Goal: Task Accomplishment & Management: Use online tool/utility

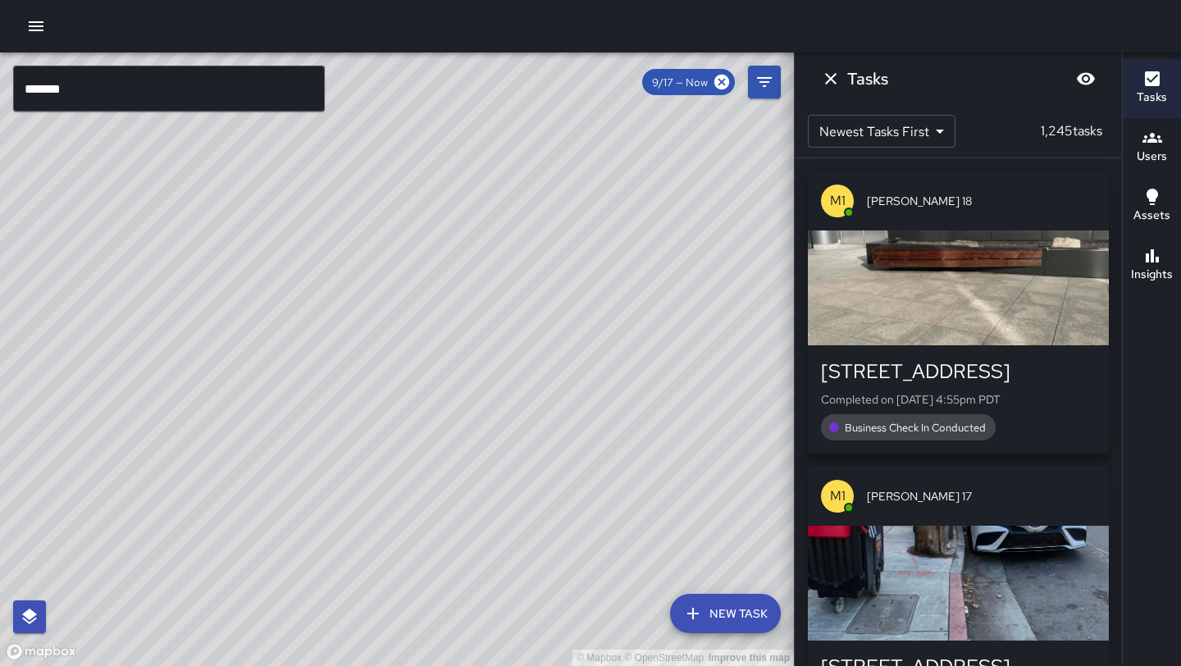
drag, startPoint x: 449, startPoint y: 532, endPoint x: 617, endPoint y: 282, distance: 300.9
click at [617, 282] on div "© Mapbox © OpenStreetMap Improve this map" at bounding box center [397, 358] width 794 height 613
drag, startPoint x: 511, startPoint y: 481, endPoint x: 569, endPoint y: 294, distance: 195.8
click at [569, 294] on div "© Mapbox © OpenStreetMap Improve this map" at bounding box center [397, 358] width 794 height 613
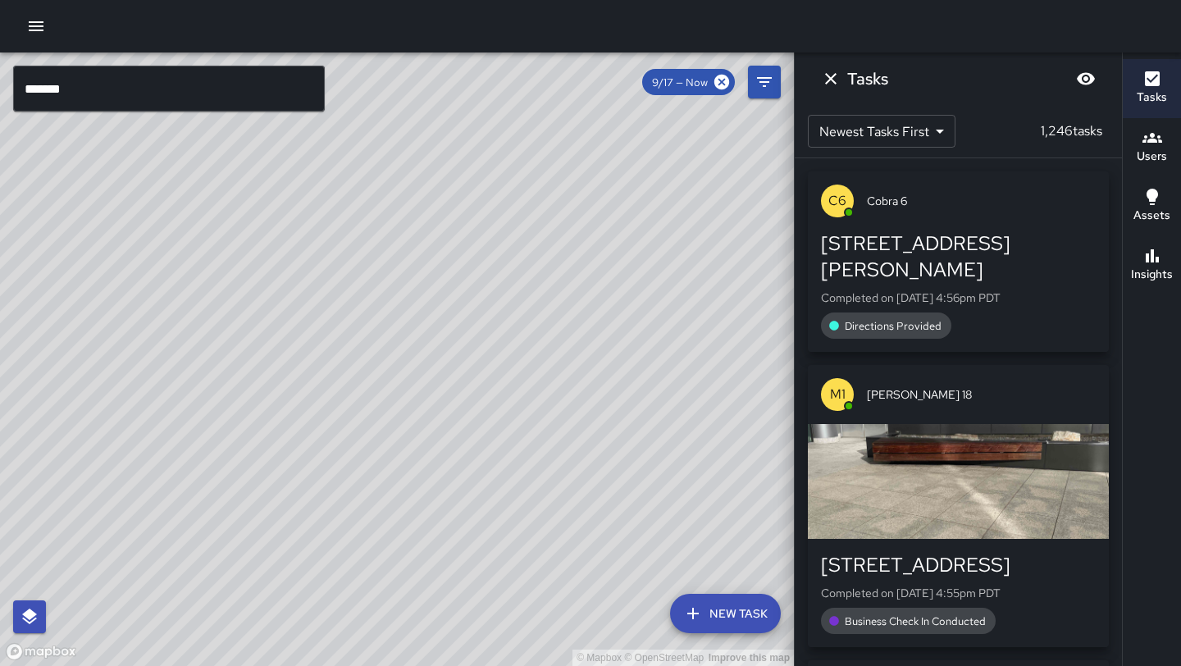
drag, startPoint x: 621, startPoint y: 333, endPoint x: 411, endPoint y: 428, distance: 230.5
click at [411, 428] on div "© Mapbox © OpenStreetMap Improve this map" at bounding box center [397, 358] width 794 height 613
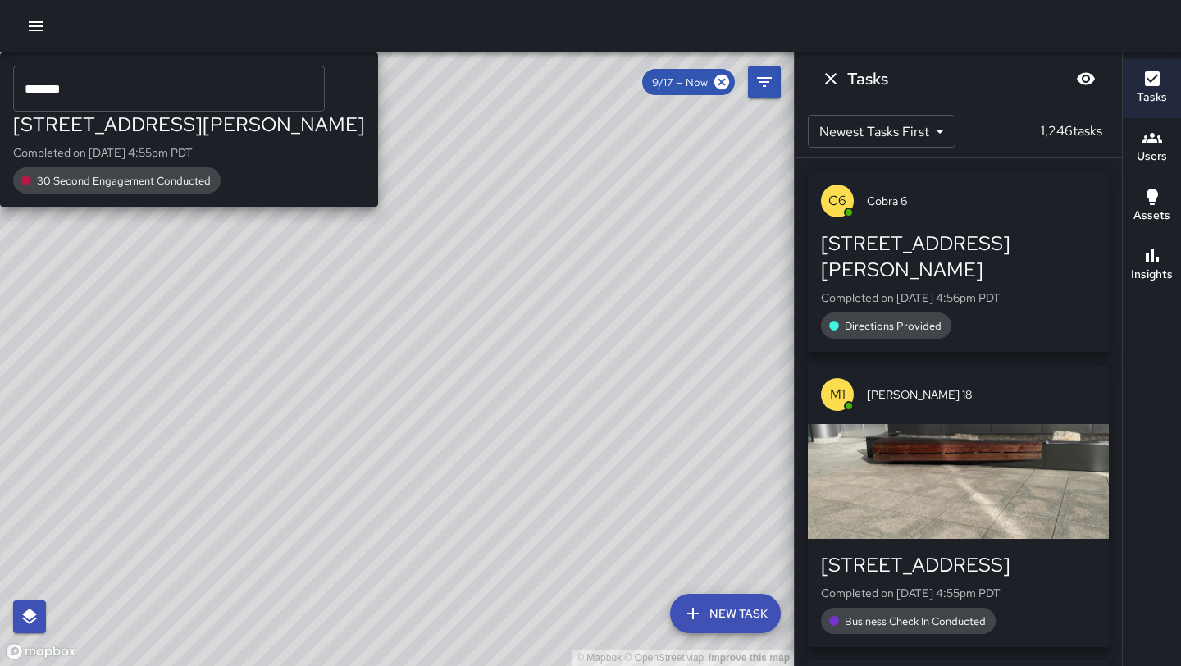
drag, startPoint x: 602, startPoint y: 242, endPoint x: 535, endPoint y: 368, distance: 143.1
click at [535, 368] on div "© Mapbox © OpenStreetMap Improve this map C6 Cobra [GEOGRAPHIC_DATA][STREET_ADD…" at bounding box center [397, 358] width 794 height 613
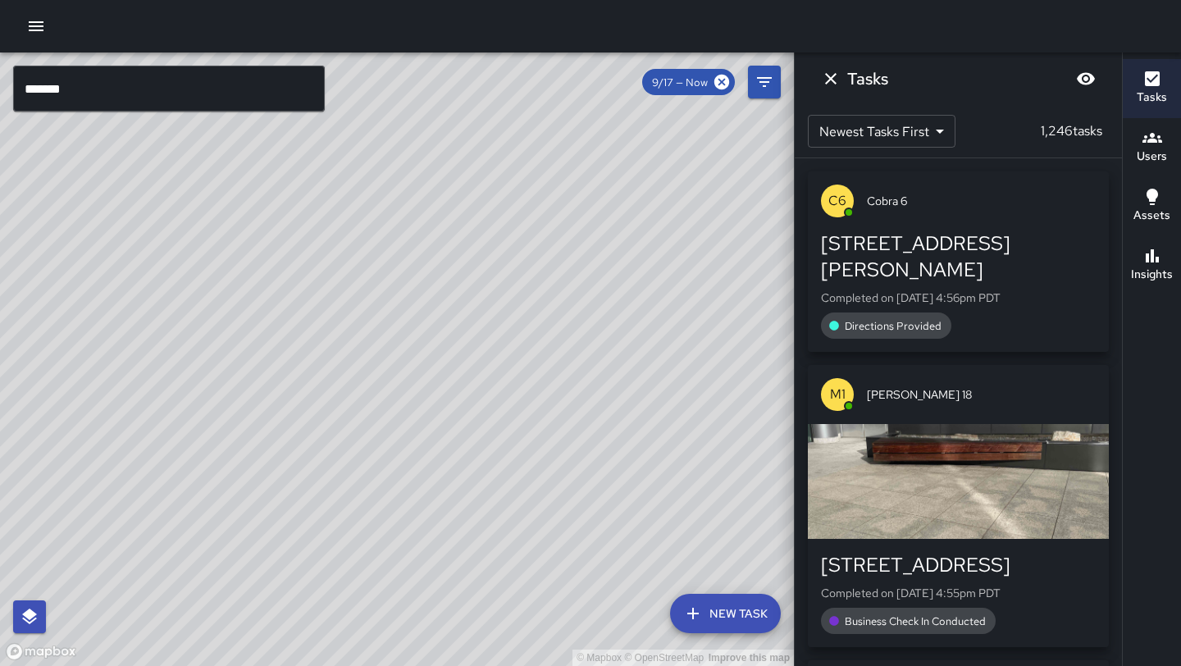
drag, startPoint x: 482, startPoint y: 285, endPoint x: 568, endPoint y: 294, distance: 86.5
click at [568, 294] on div "© Mapbox © OpenStreetMap Improve this map" at bounding box center [397, 358] width 794 height 613
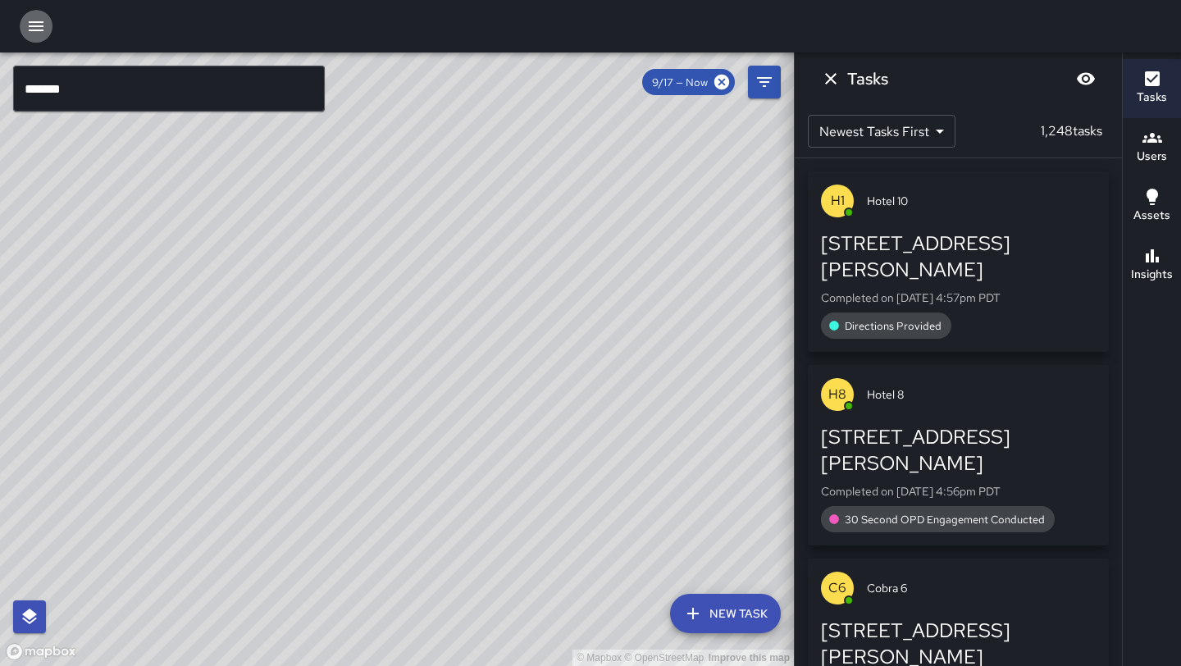
click at [49, 32] on button "button" at bounding box center [36, 26] width 33 height 33
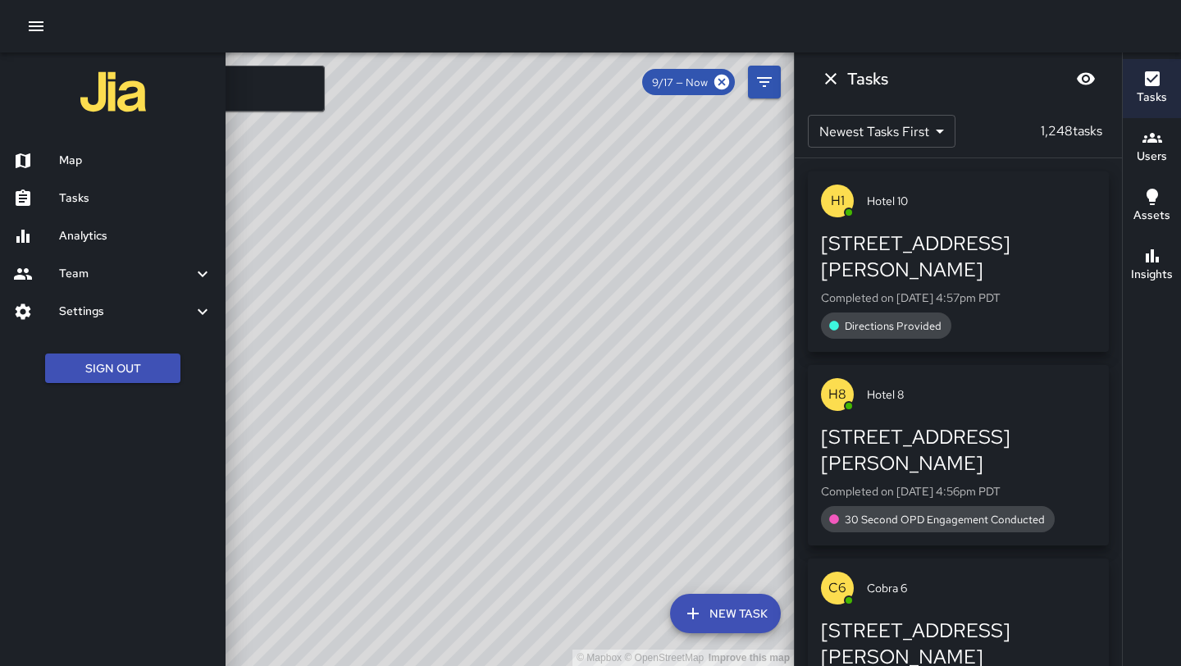
click at [80, 201] on h6 "Tasks" at bounding box center [135, 198] width 153 height 18
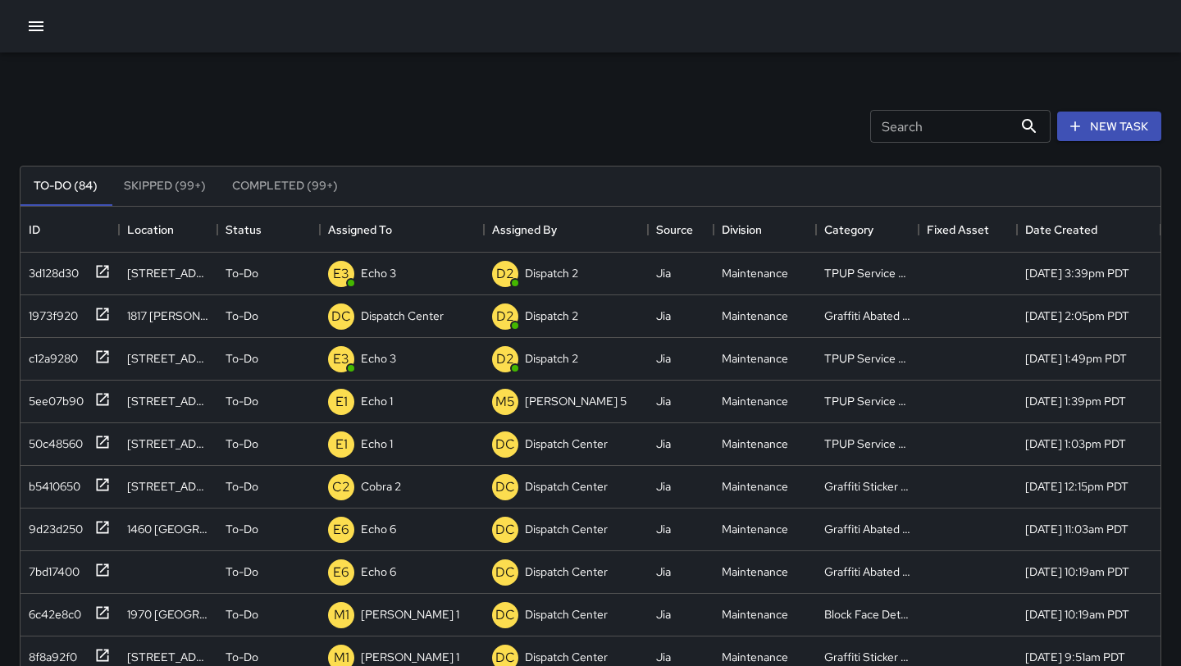
scroll to position [695, 1140]
click at [104, 317] on icon at bounding box center [102, 314] width 16 height 16
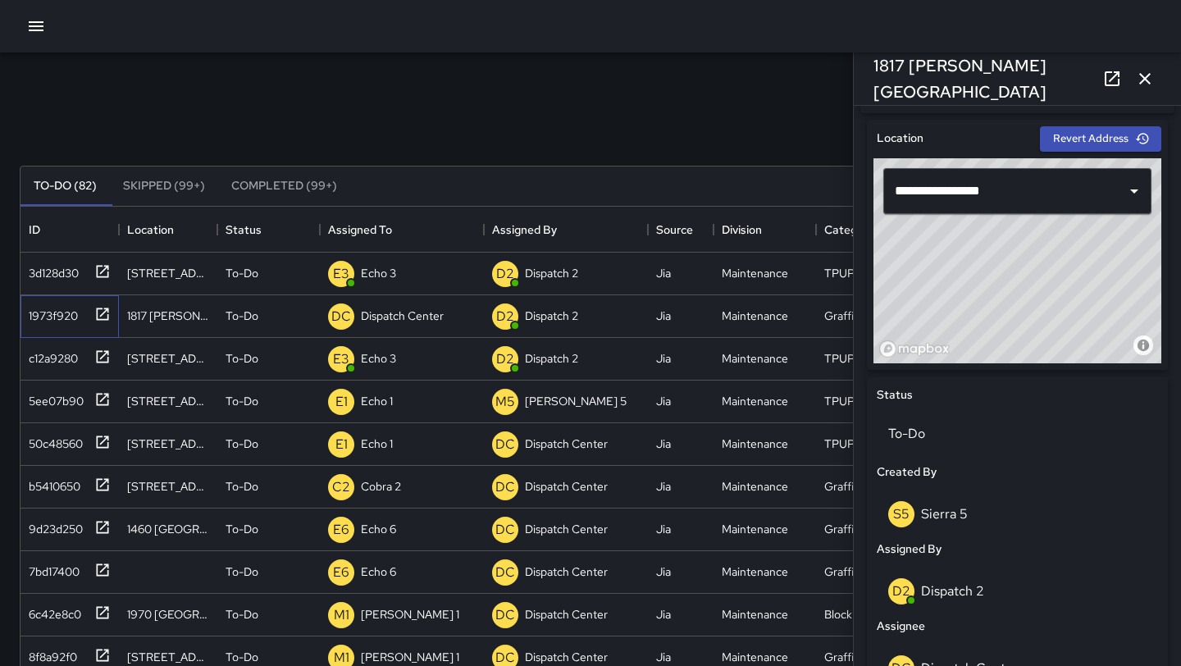
scroll to position [478, 0]
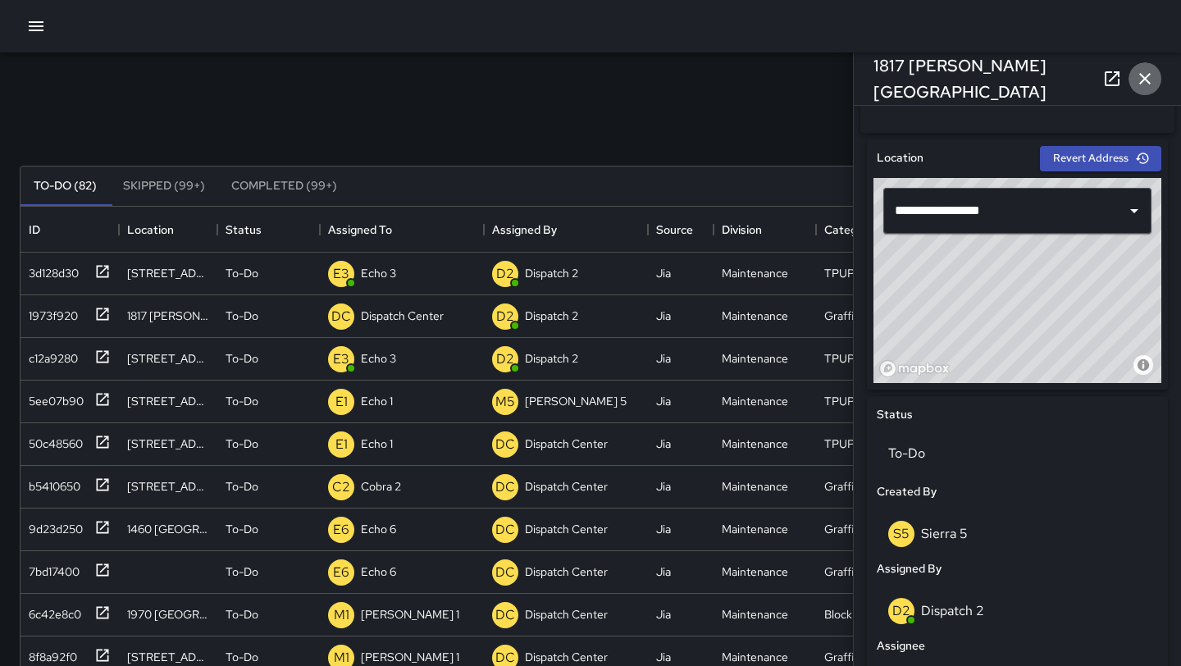
click at [1142, 75] on icon "button" at bounding box center [1144, 78] width 11 height 11
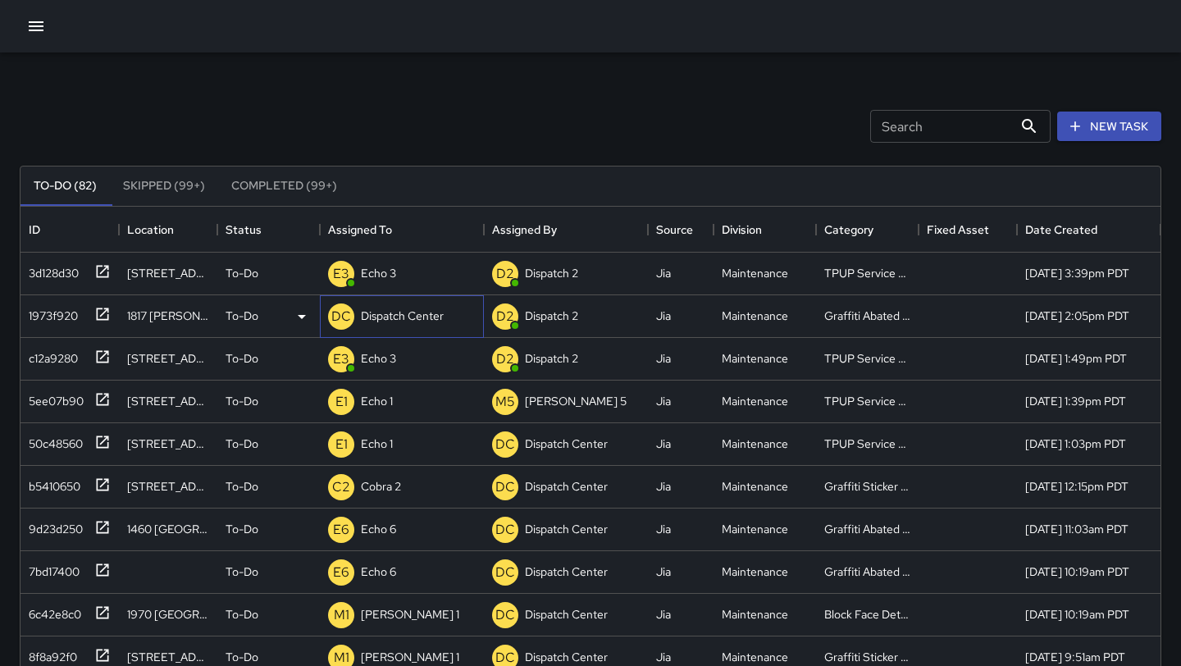
click at [436, 319] on p "Dispatch Center" at bounding box center [402, 316] width 83 height 16
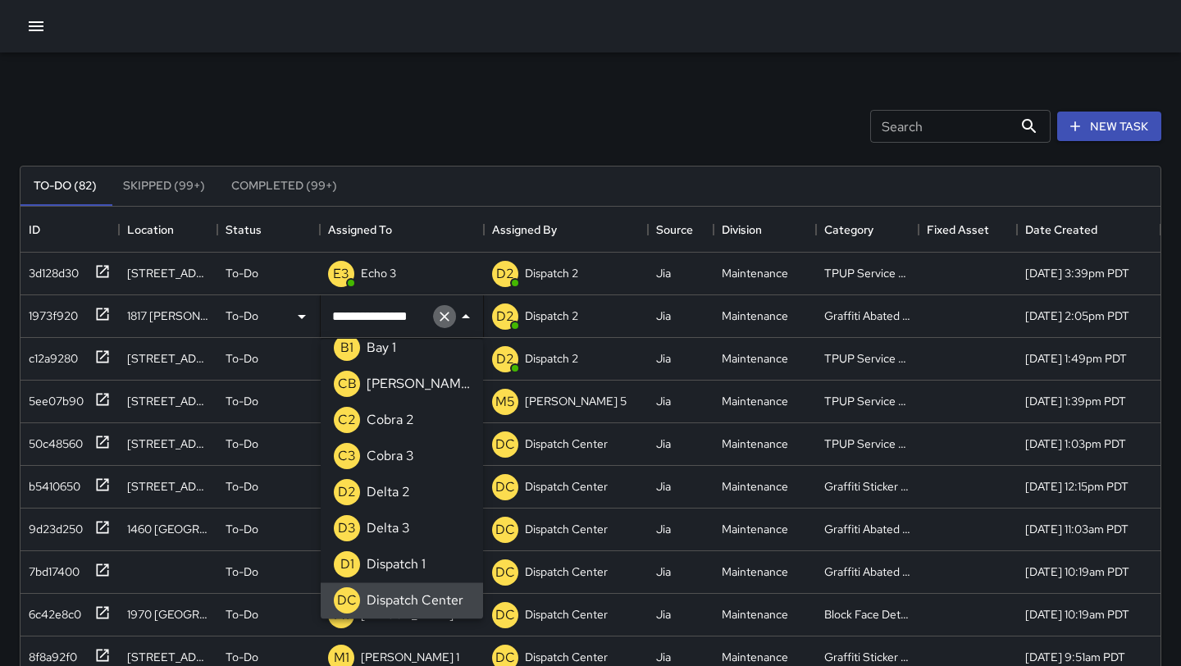
click at [436, 319] on icon "Clear" at bounding box center [444, 316] width 16 height 16
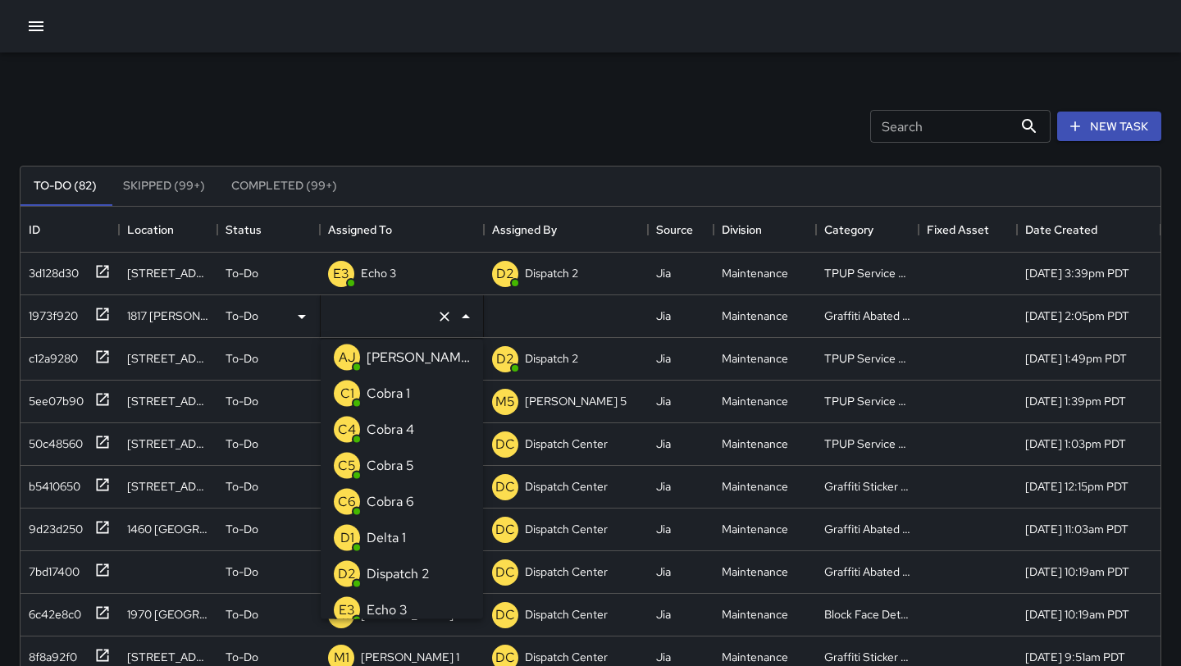
click at [402, 495] on p "Cobra 6" at bounding box center [391, 502] width 48 height 20
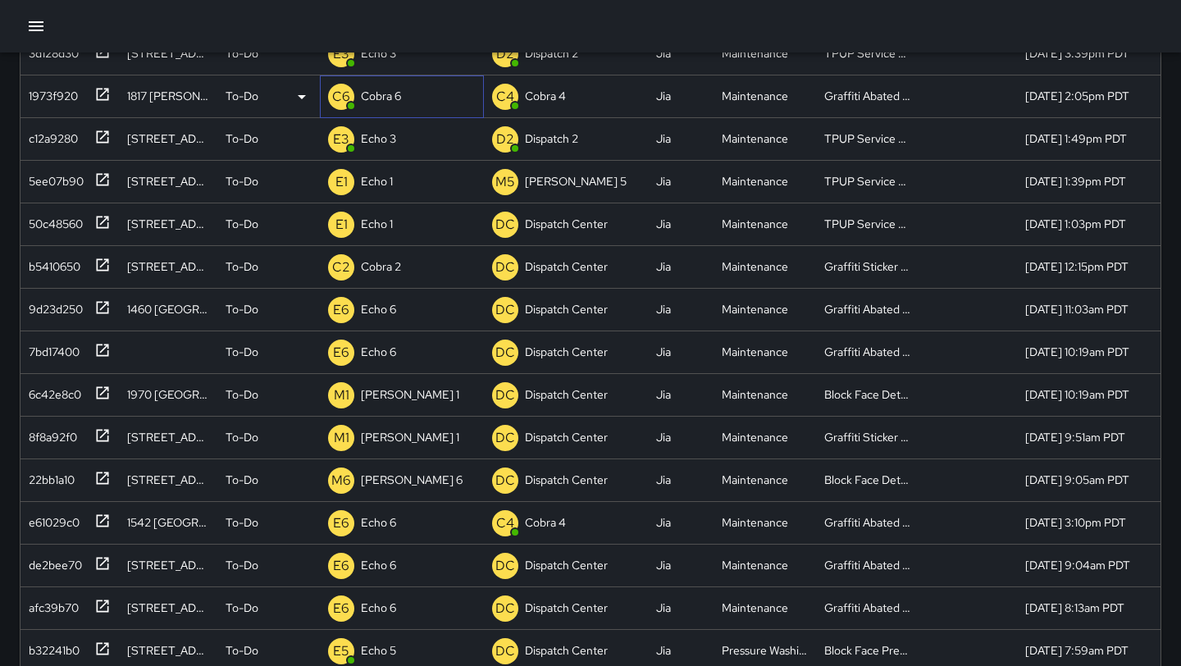
scroll to position [2, 0]
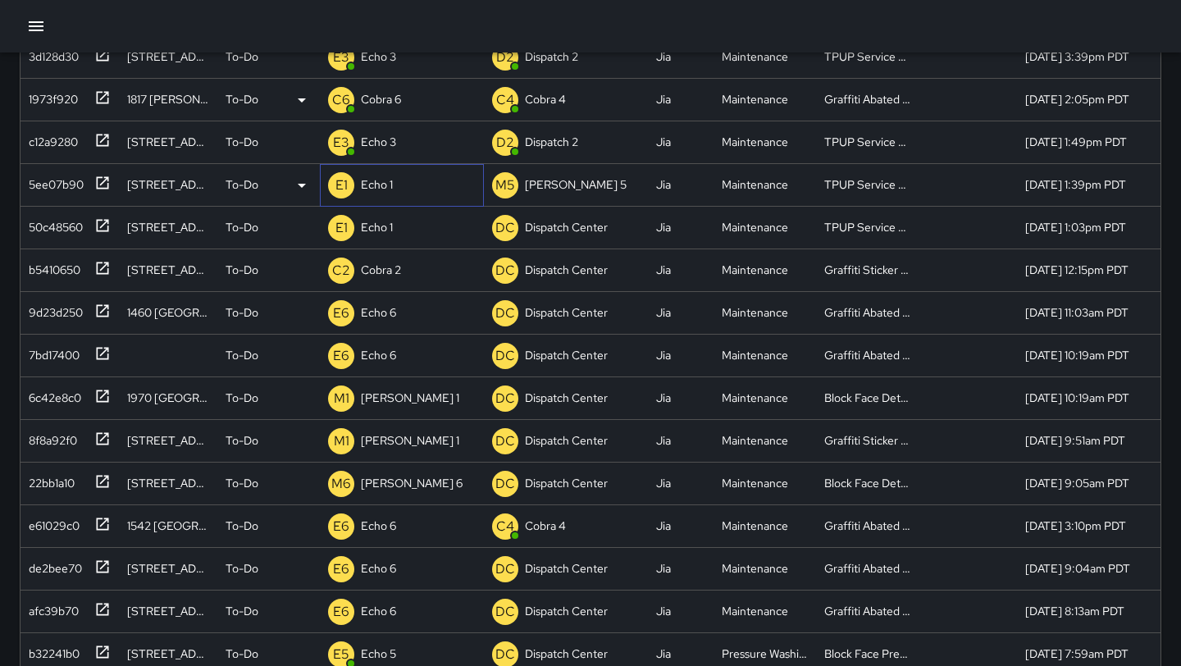
click at [432, 183] on div "E1 Echo 1" at bounding box center [402, 185] width 164 height 43
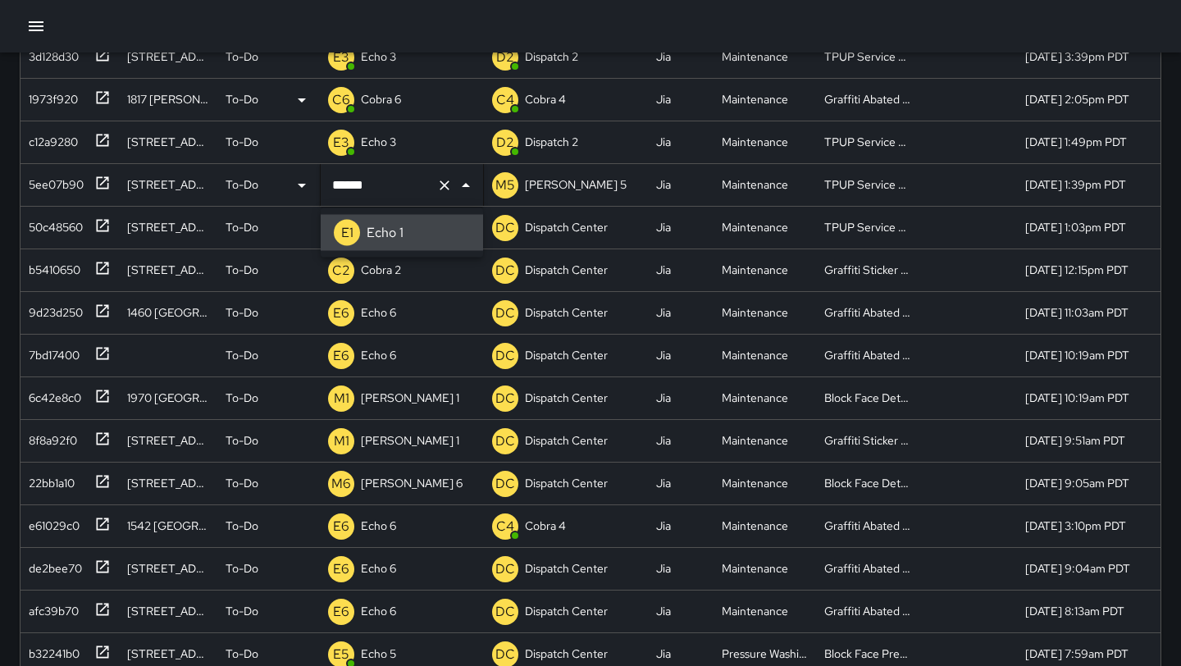
scroll to position [0, 0]
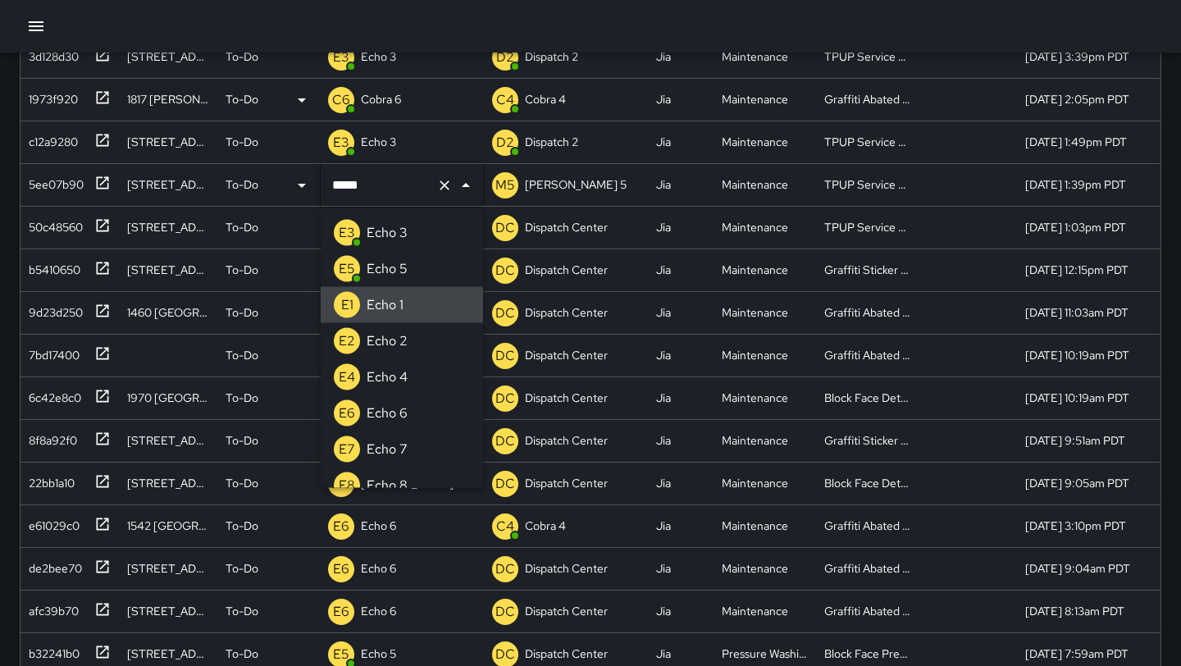
type input "******"
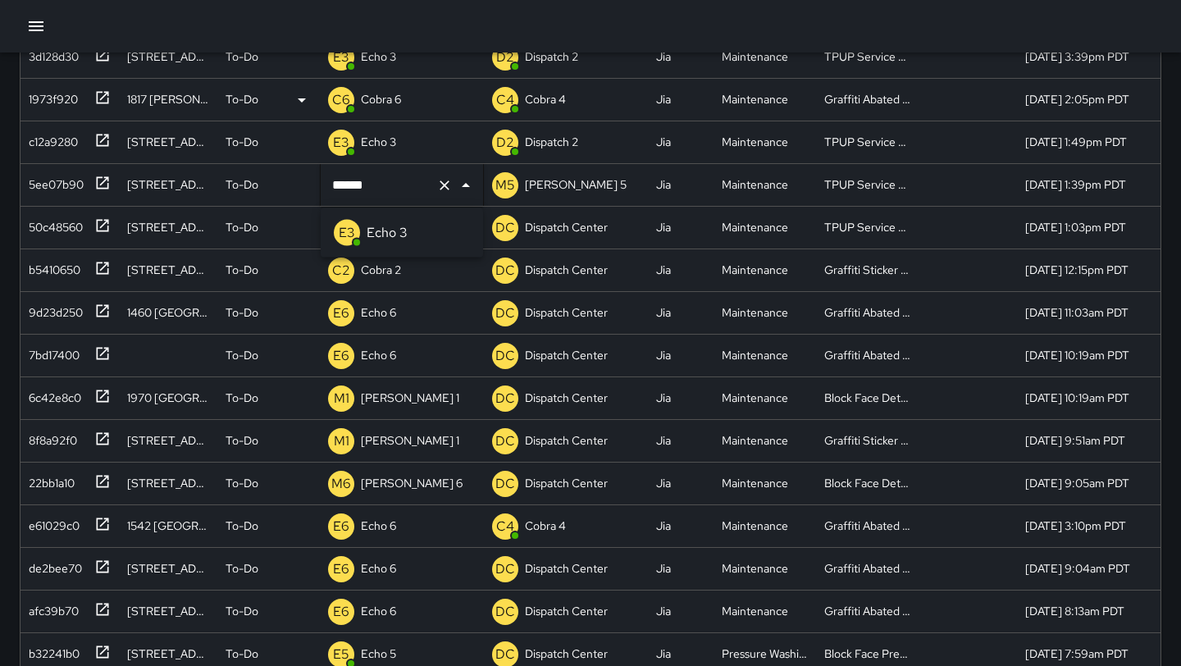
click at [416, 228] on li "E3 Echo 3" at bounding box center [402, 233] width 162 height 36
click at [416, 228] on div "E1 Echo 1" at bounding box center [402, 228] width 164 height 43
type input "******"
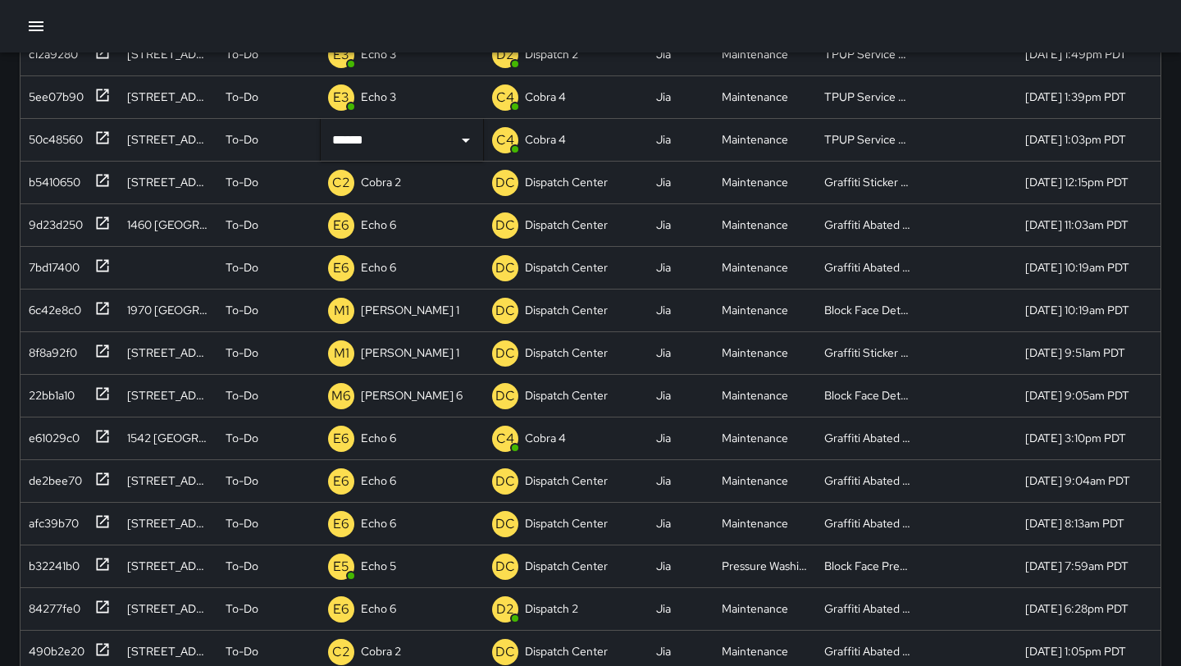
scroll to position [92, 0]
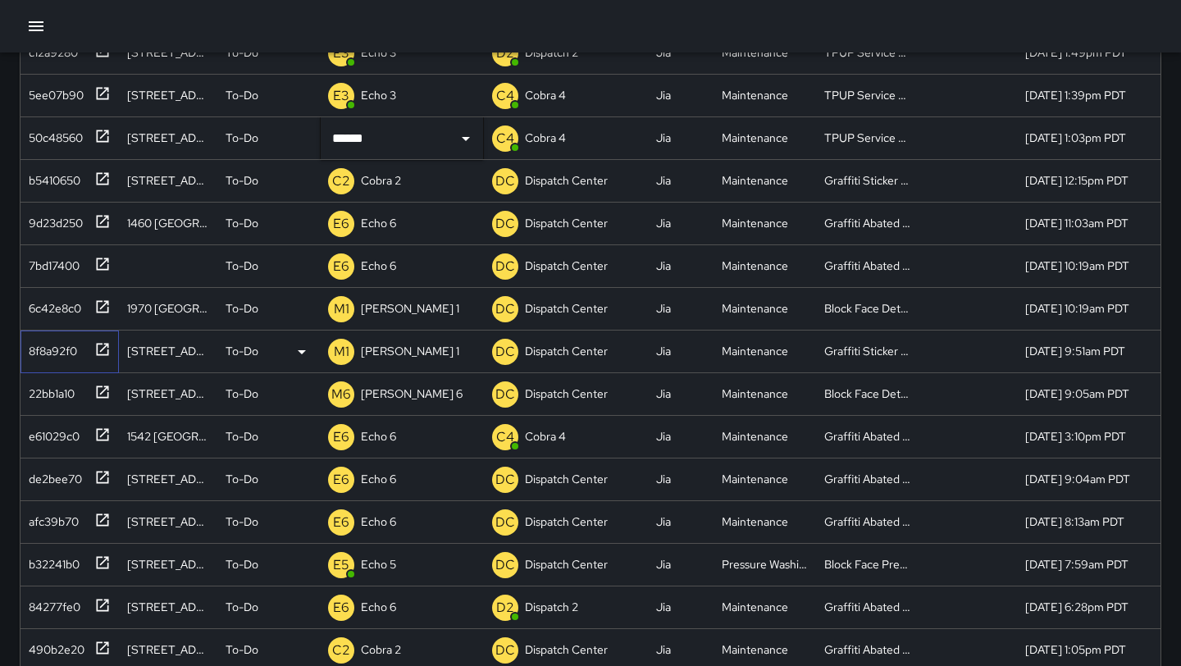
click at [94, 351] on icon at bounding box center [102, 349] width 16 height 16
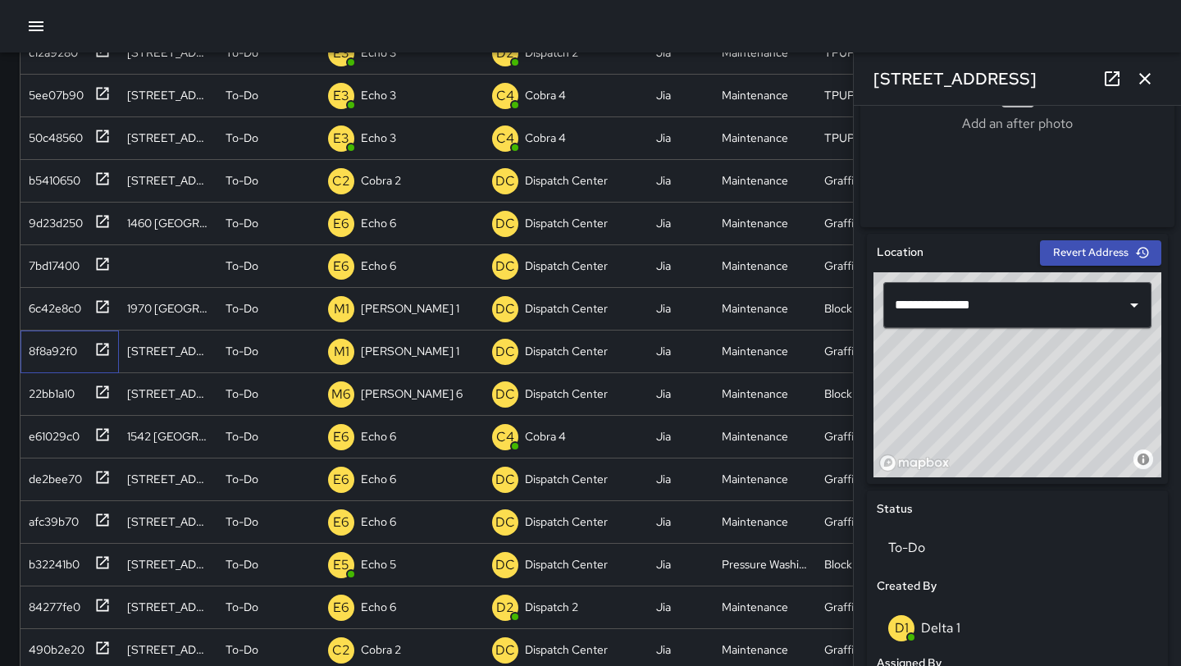
scroll to position [388, 0]
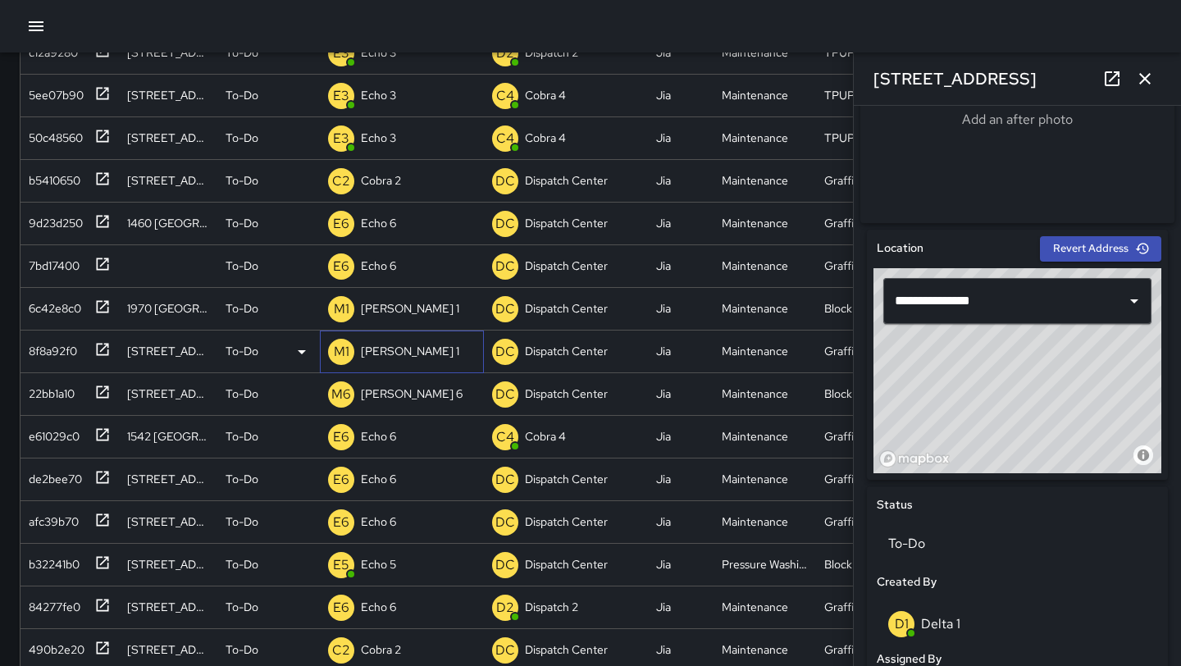
click at [439, 358] on div "M1 [PERSON_NAME] 1" at bounding box center [402, 351] width 164 height 43
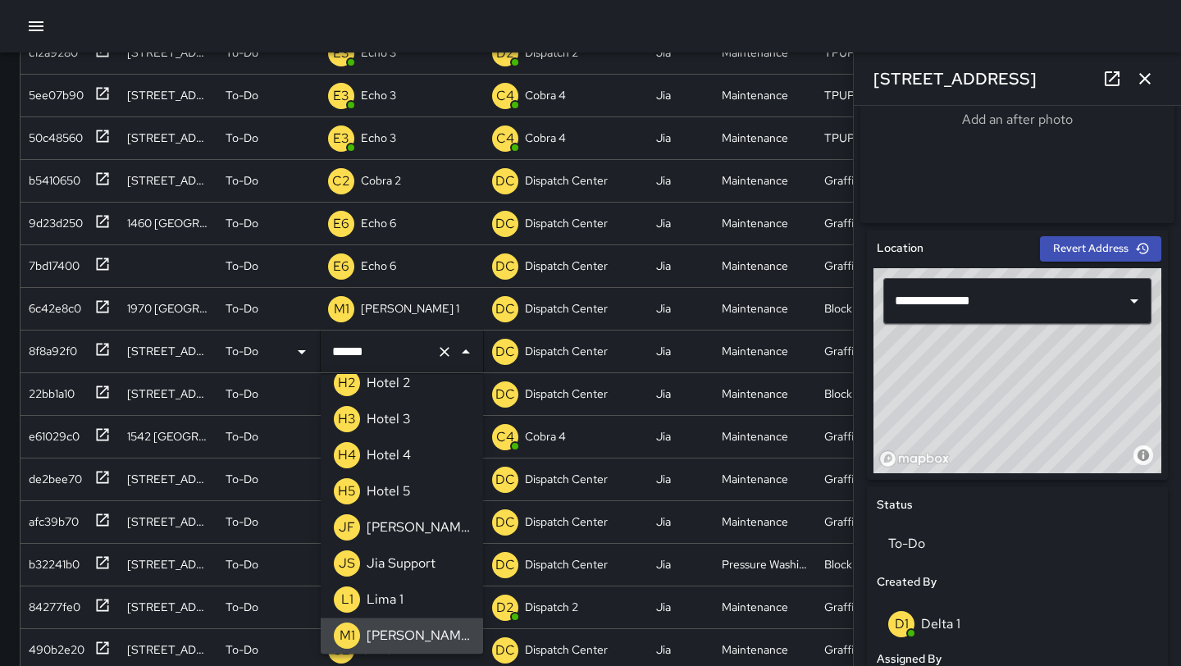
scroll to position [0, 0]
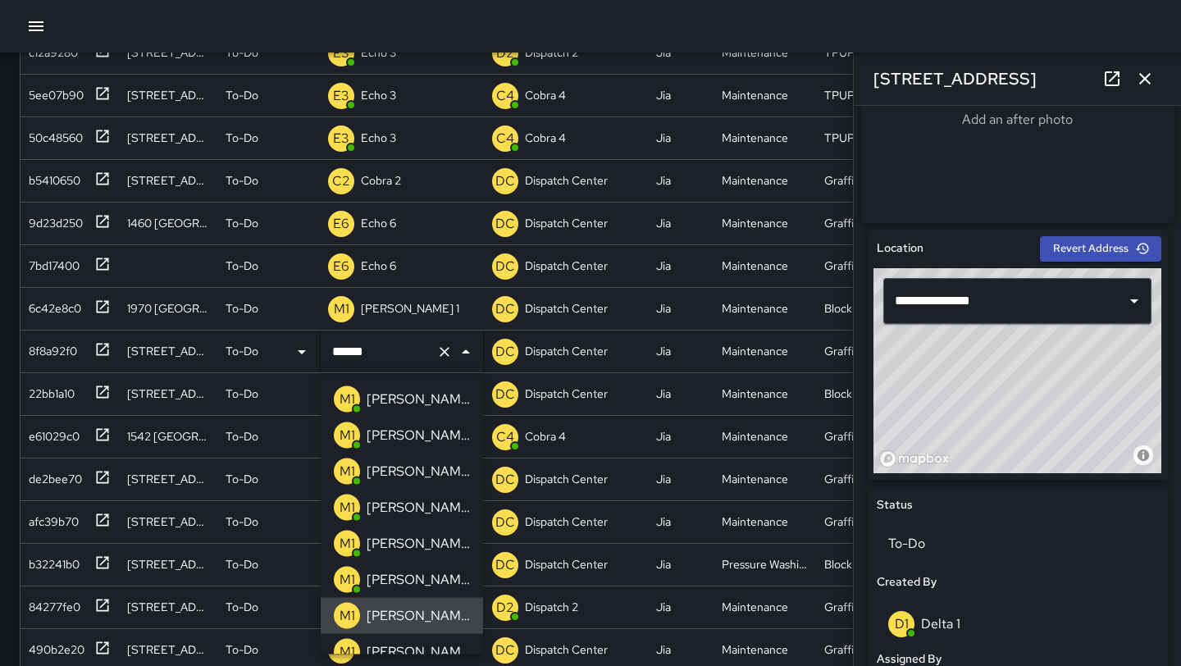
type input "*******"
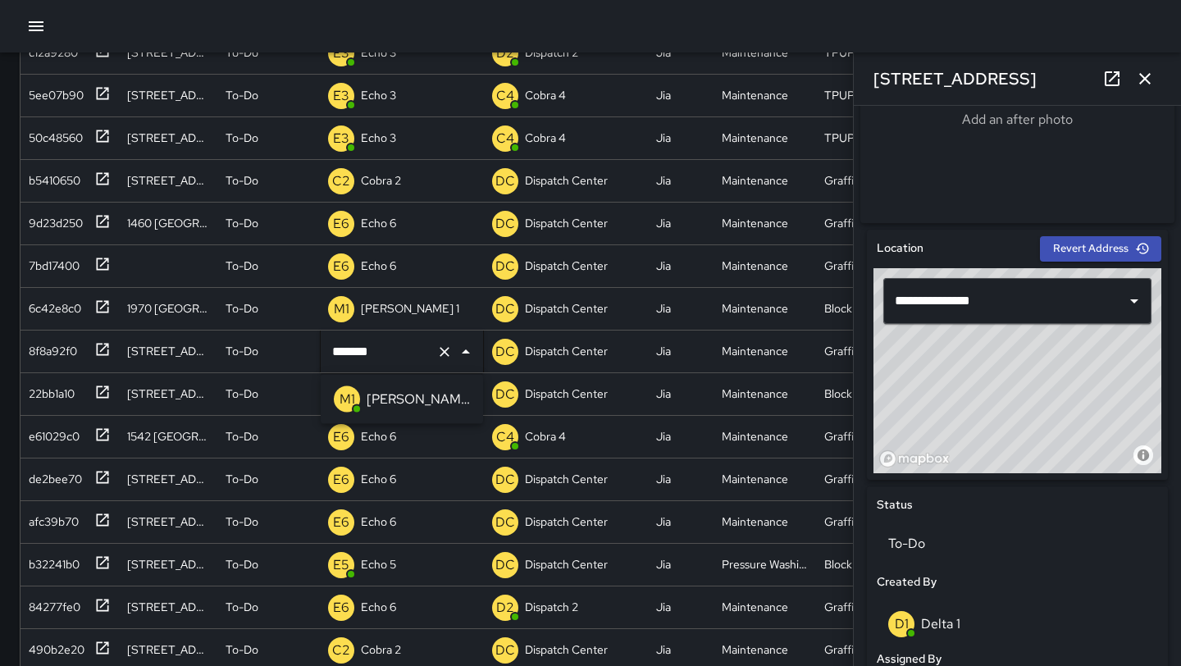
click at [424, 405] on li "M1 [PERSON_NAME] 10" at bounding box center [402, 399] width 162 height 36
click at [104, 312] on icon at bounding box center [103, 306] width 12 height 12
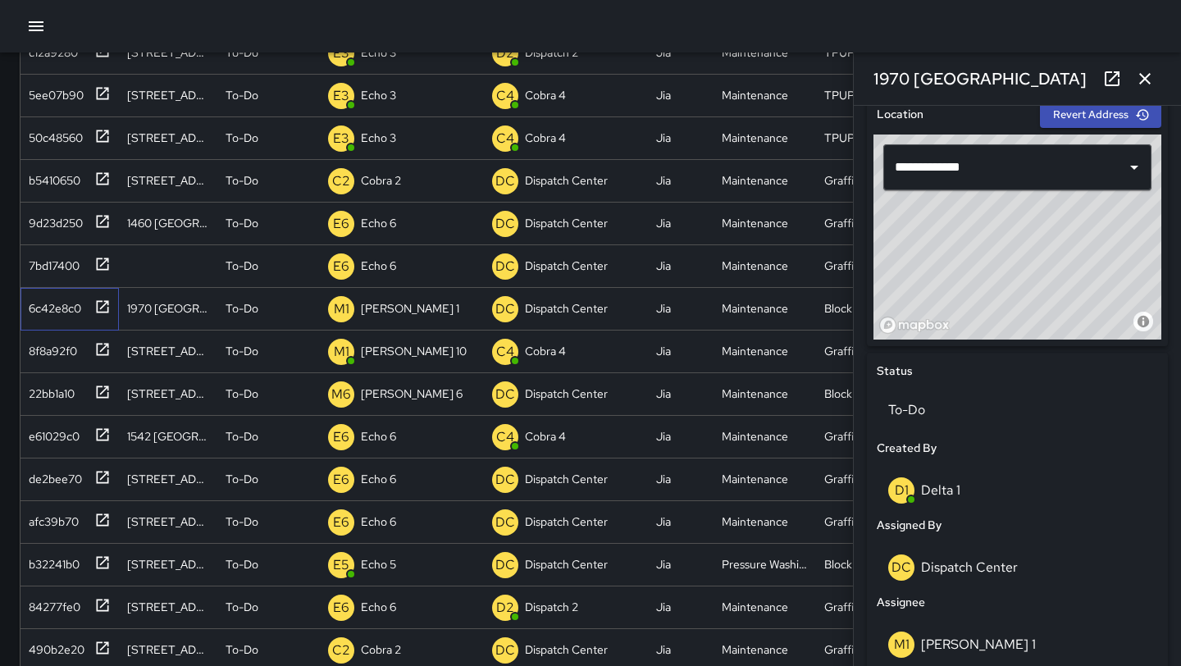
scroll to position [508, 0]
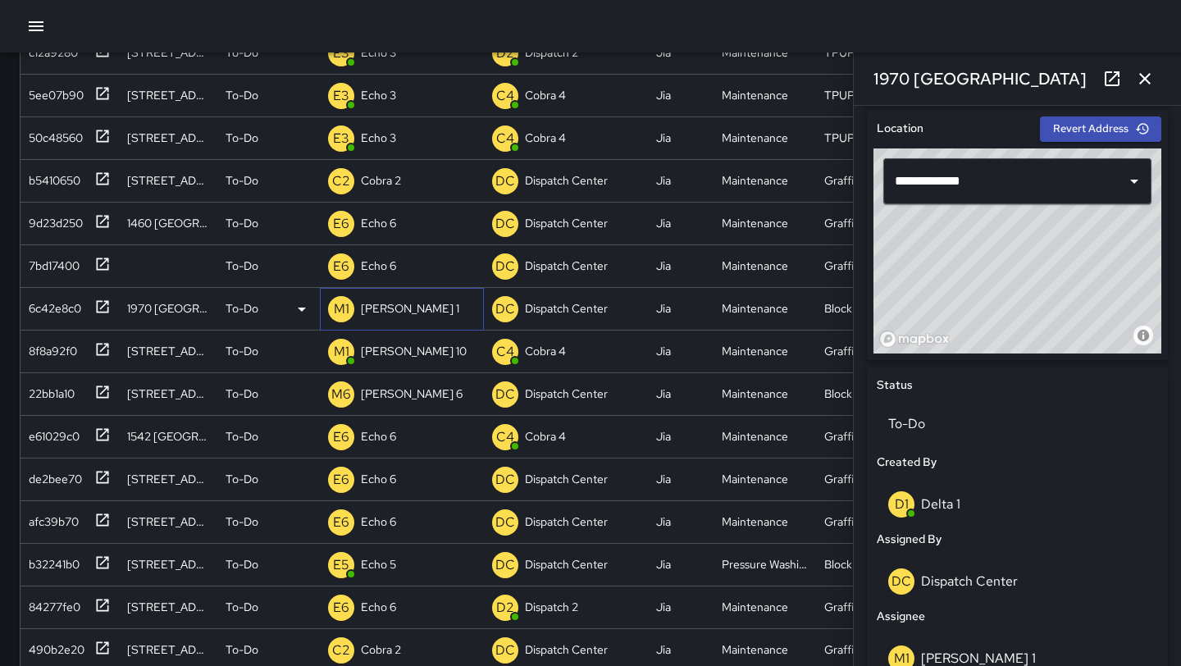
click at [450, 302] on div "M1 [PERSON_NAME] 1" at bounding box center [402, 309] width 164 height 43
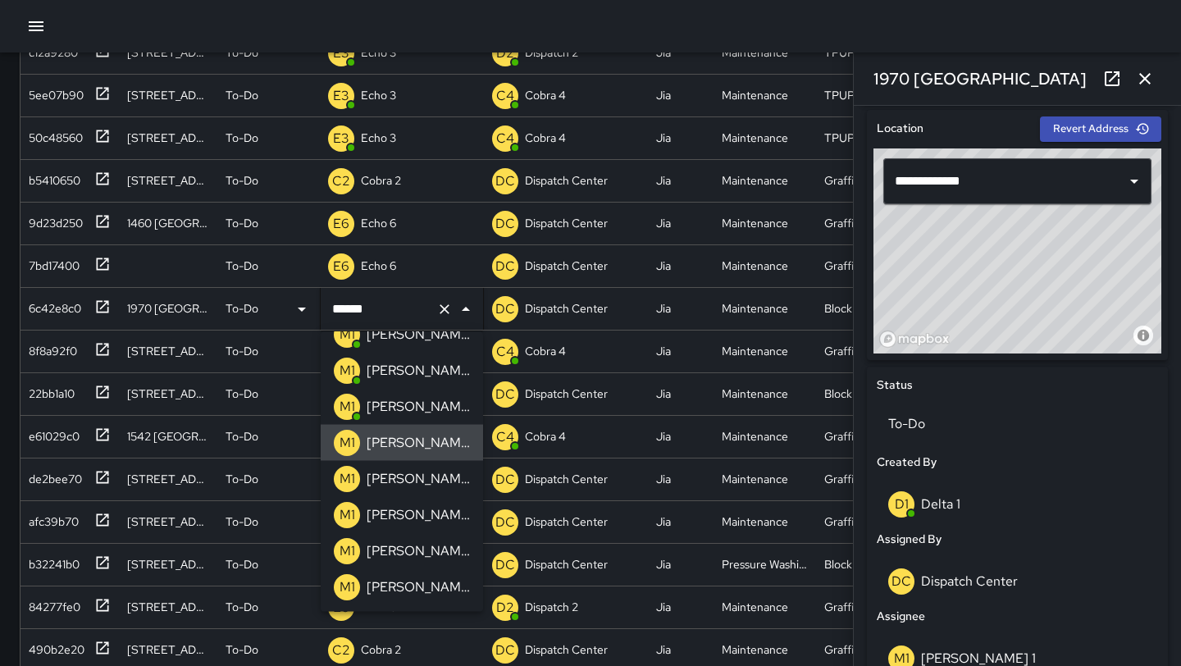
scroll to position [0, 0]
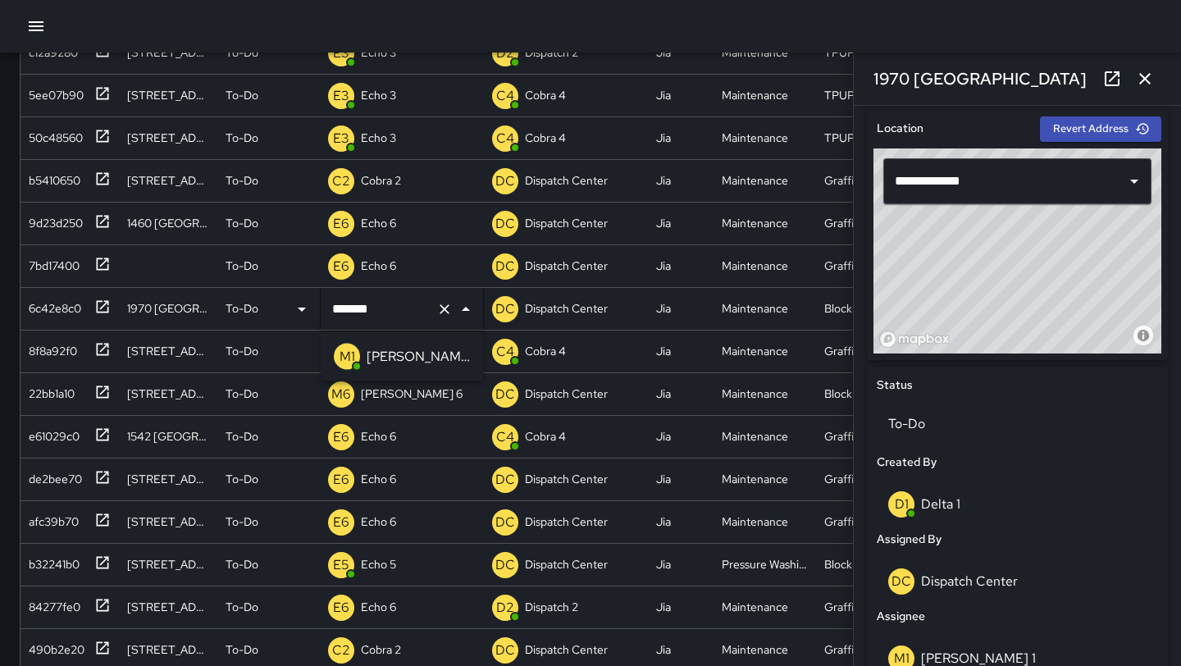
type input "*******"
click at [82, 391] on div "22bb1a10" at bounding box center [66, 390] width 89 height 27
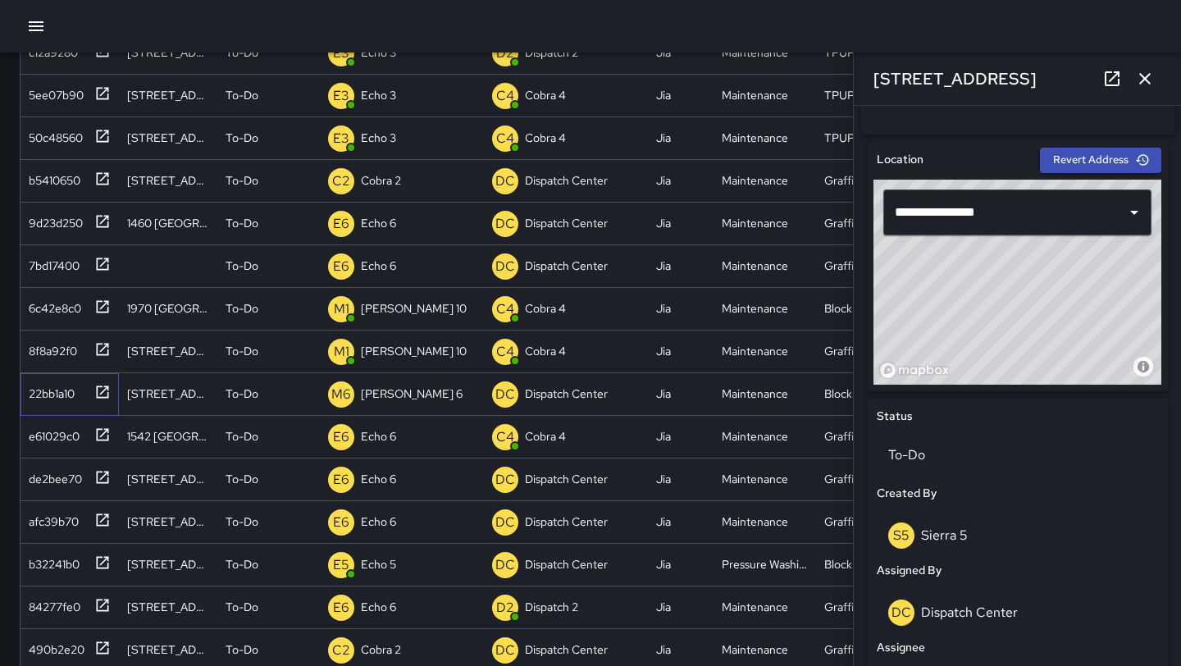
scroll to position [480, 0]
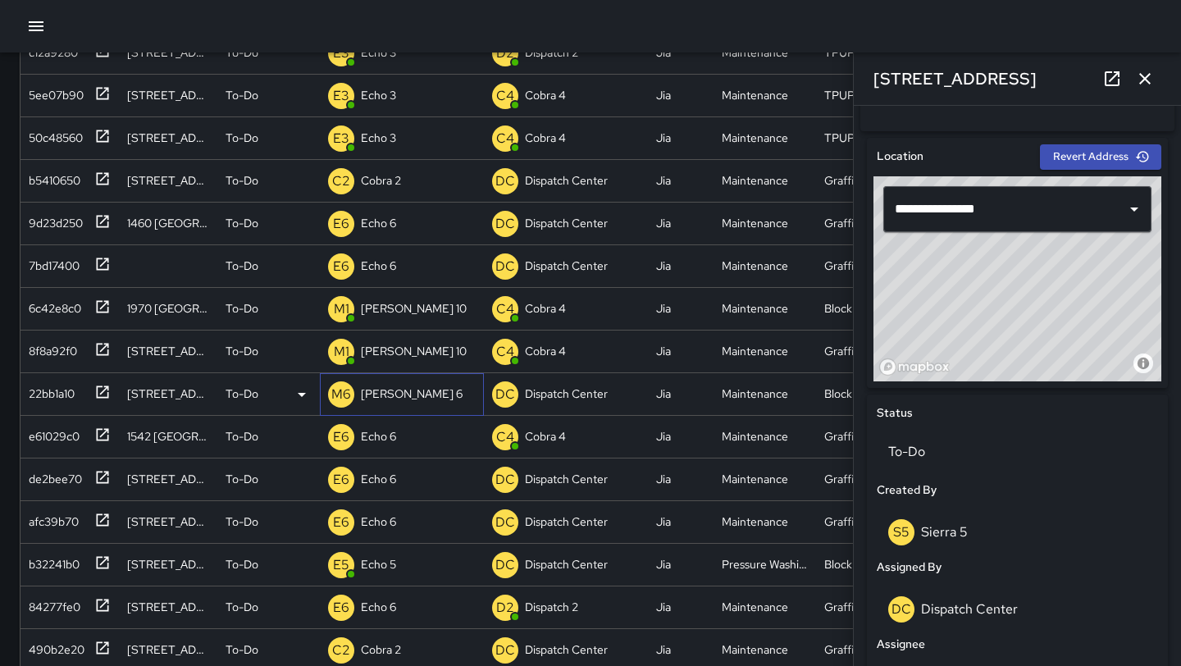
click at [427, 397] on div "M6 [PERSON_NAME] 6" at bounding box center [402, 394] width 164 height 43
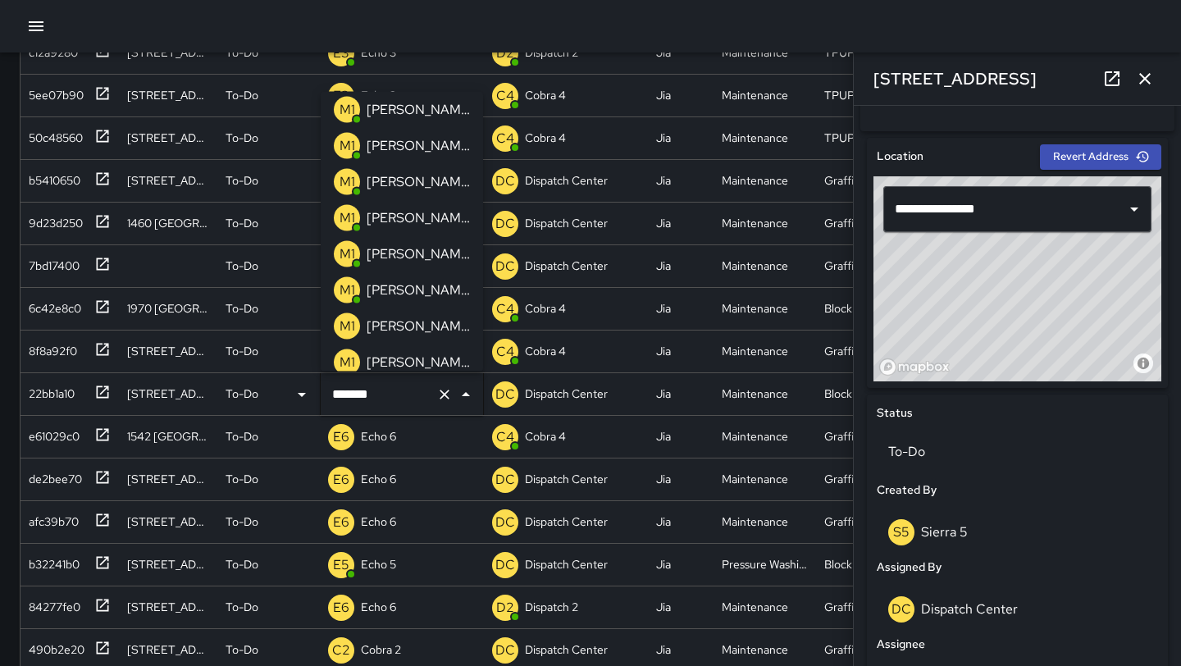
scroll to position [0, 0]
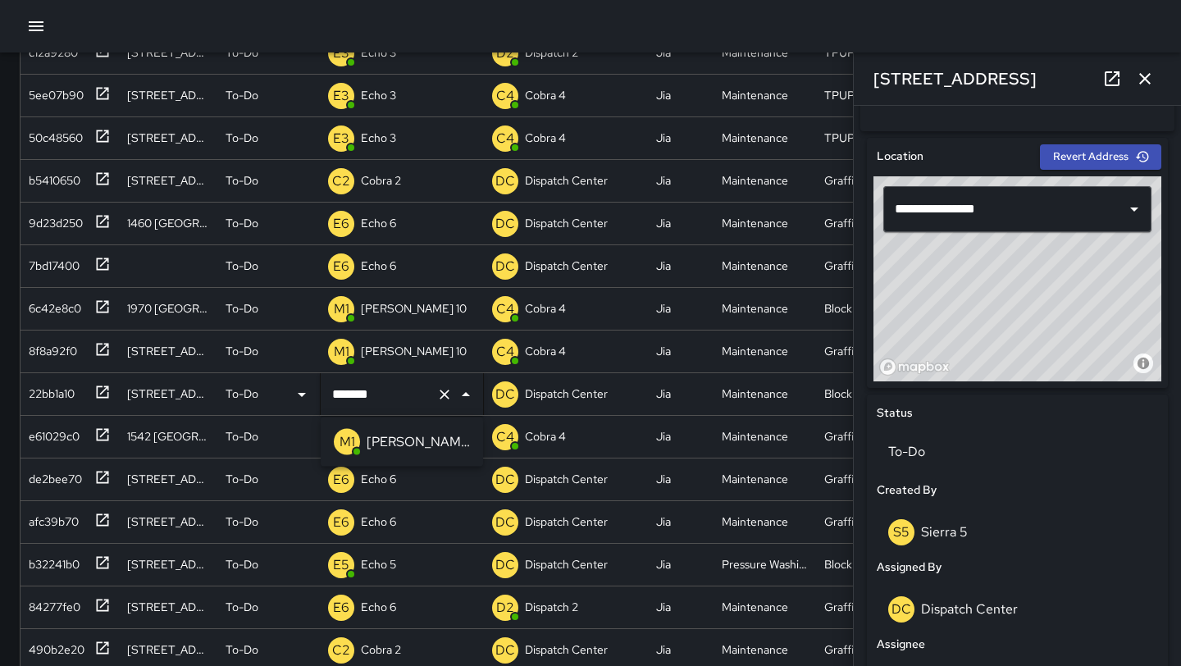
type input "*******"
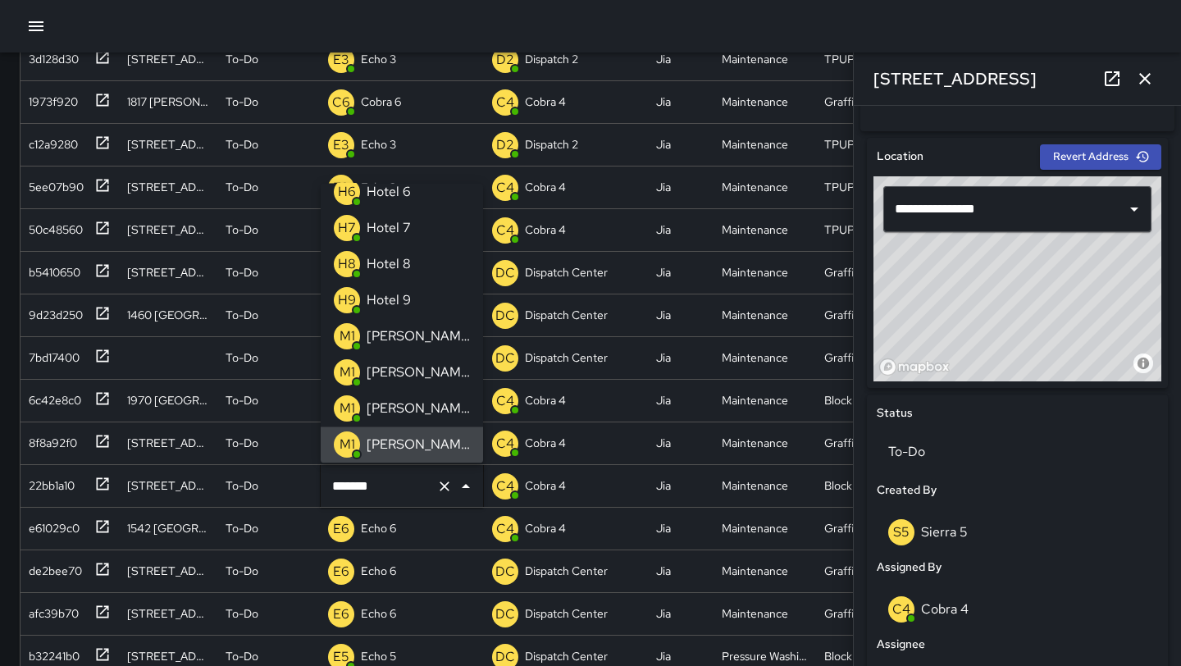
scroll to position [444, 0]
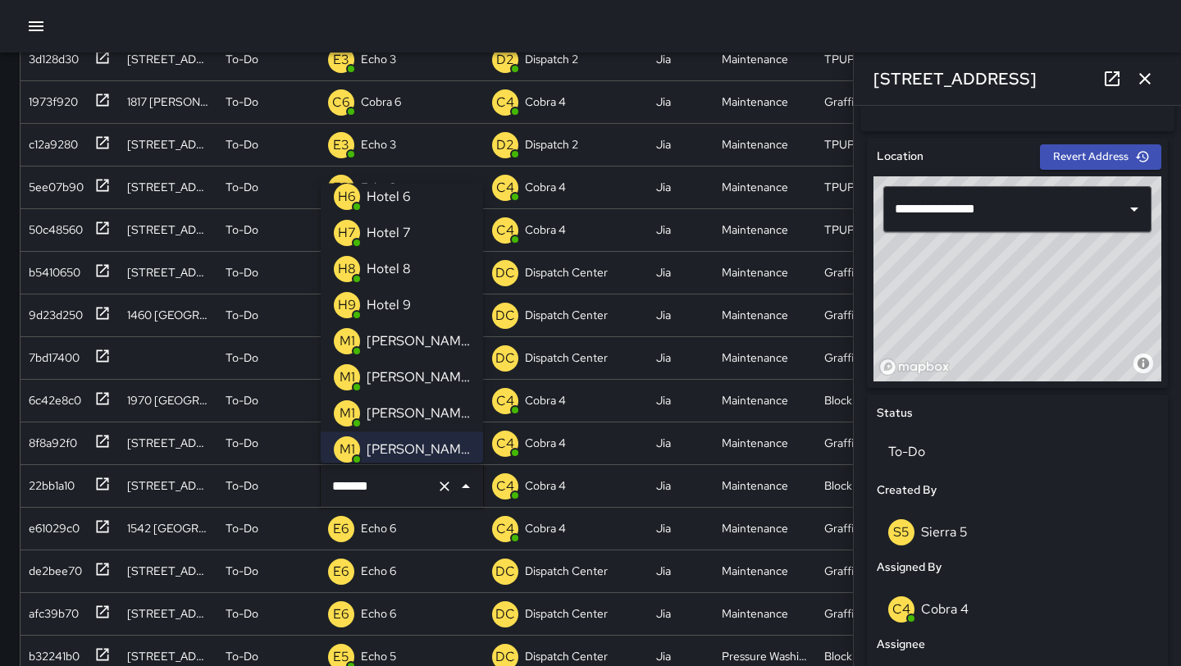
click at [549, 25] on div at bounding box center [590, 26] width 1181 height 52
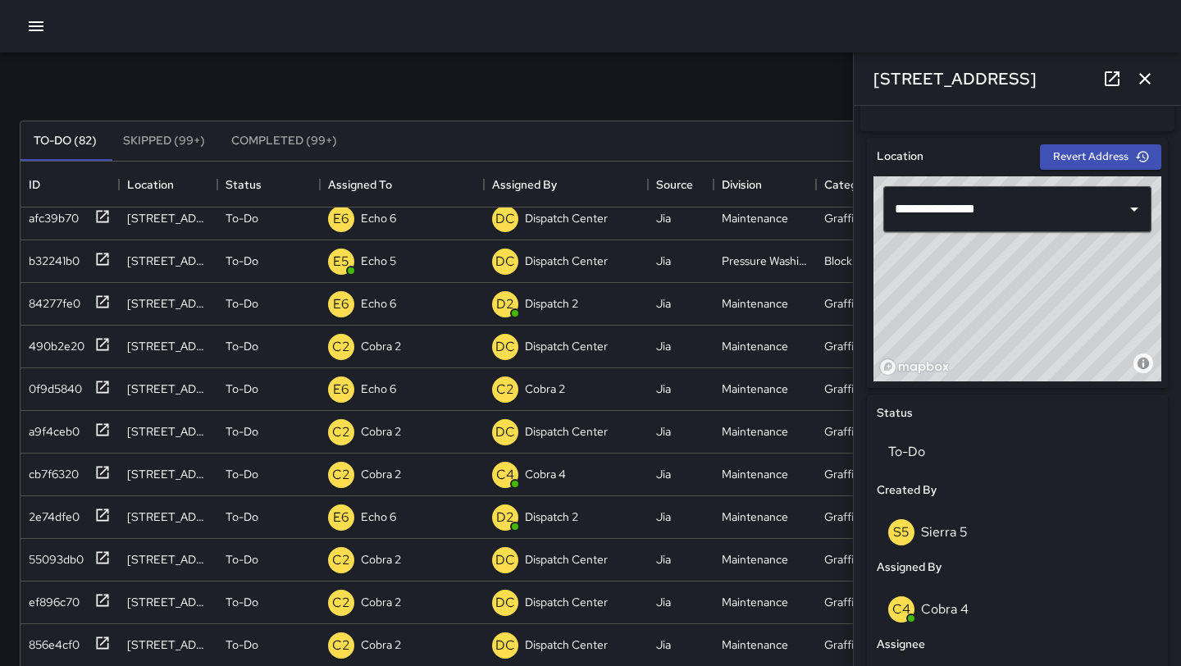
scroll to position [0, 0]
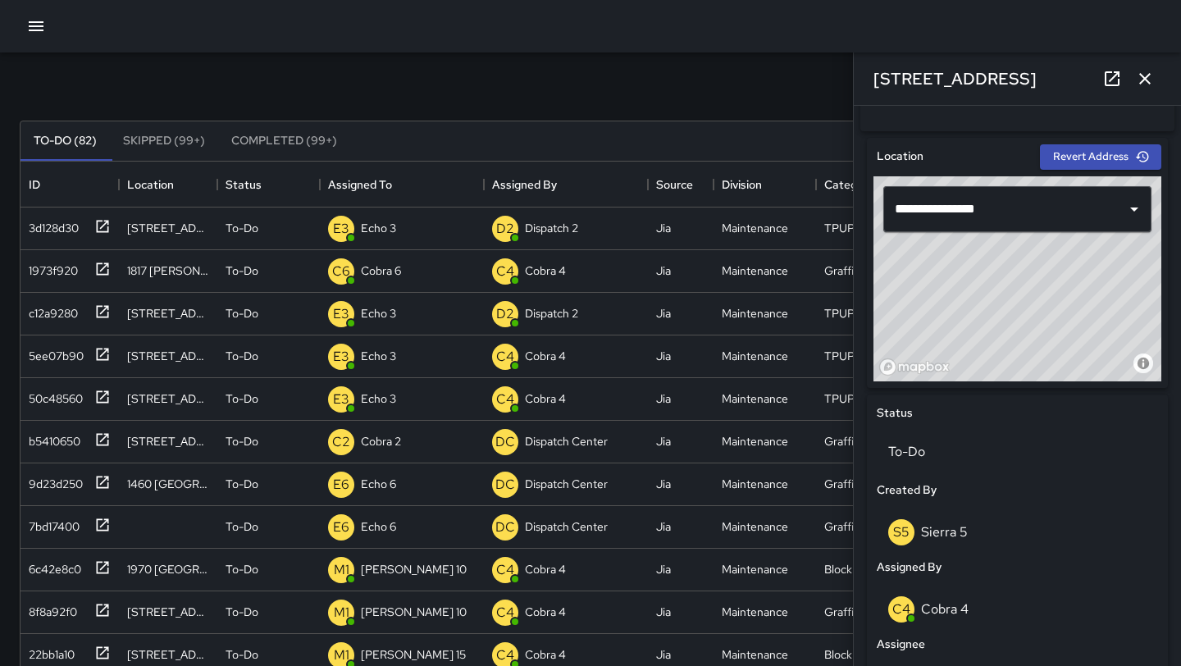
click at [1151, 79] on icon "button" at bounding box center [1145, 79] width 20 height 20
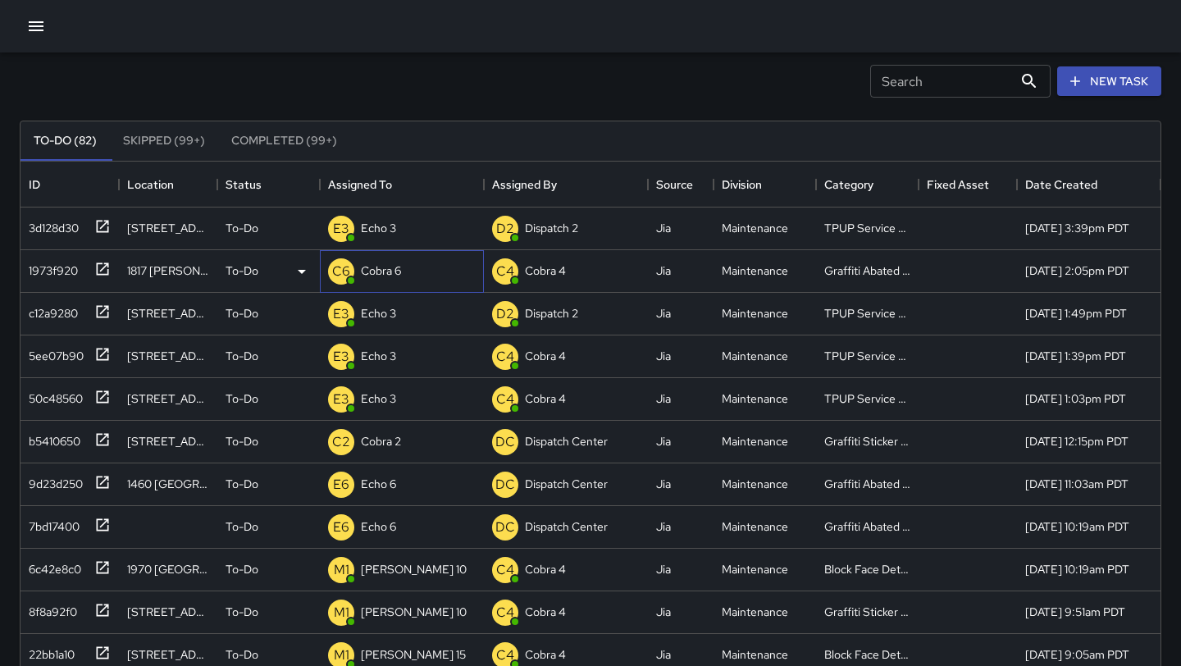
click at [423, 271] on div "C6 Cobra 6" at bounding box center [402, 271] width 164 height 43
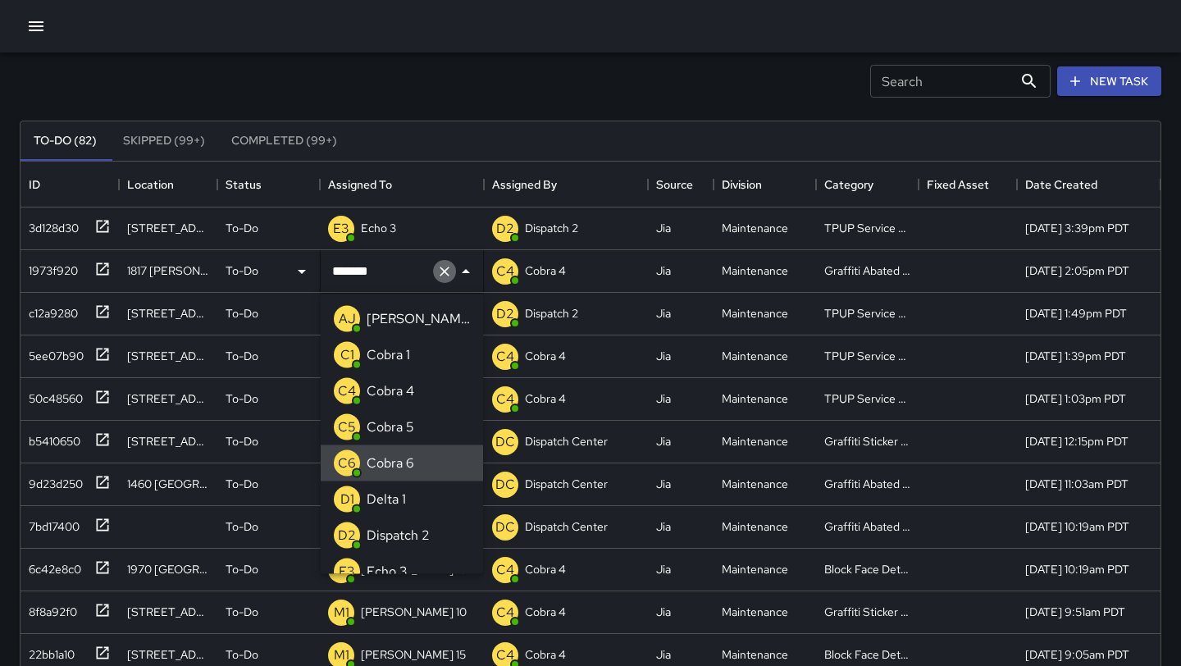
click at [453, 271] on button "Clear" at bounding box center [444, 271] width 23 height 23
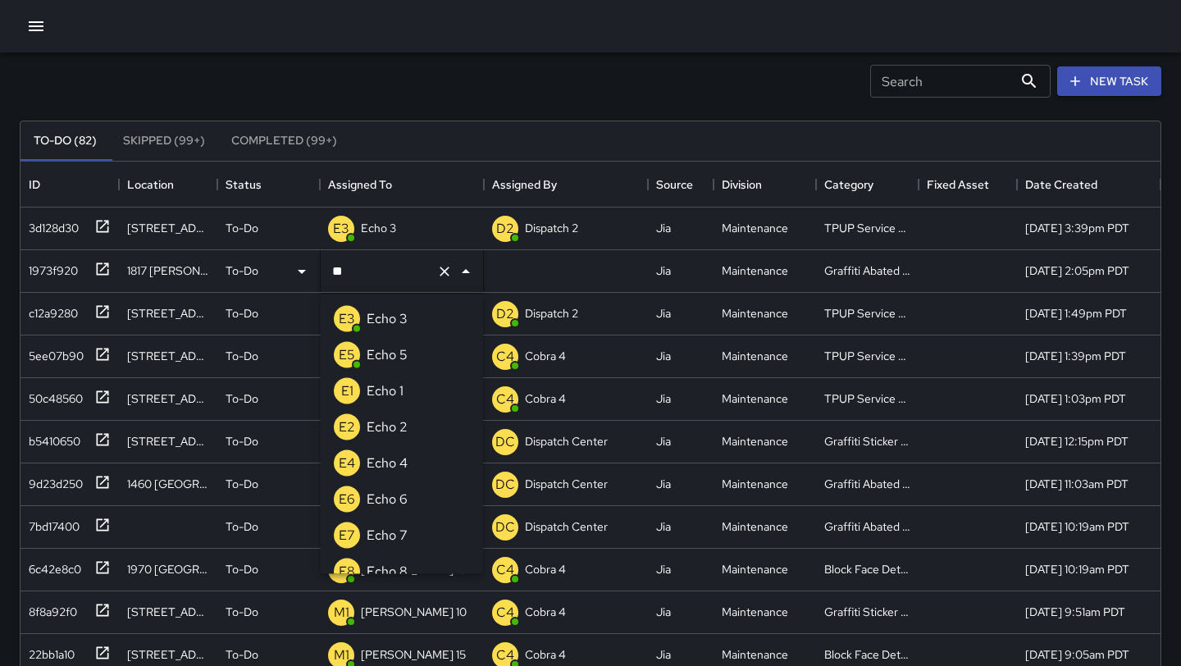
type input "***"
click at [407, 495] on div "Echo 6" at bounding box center [387, 499] width 48 height 26
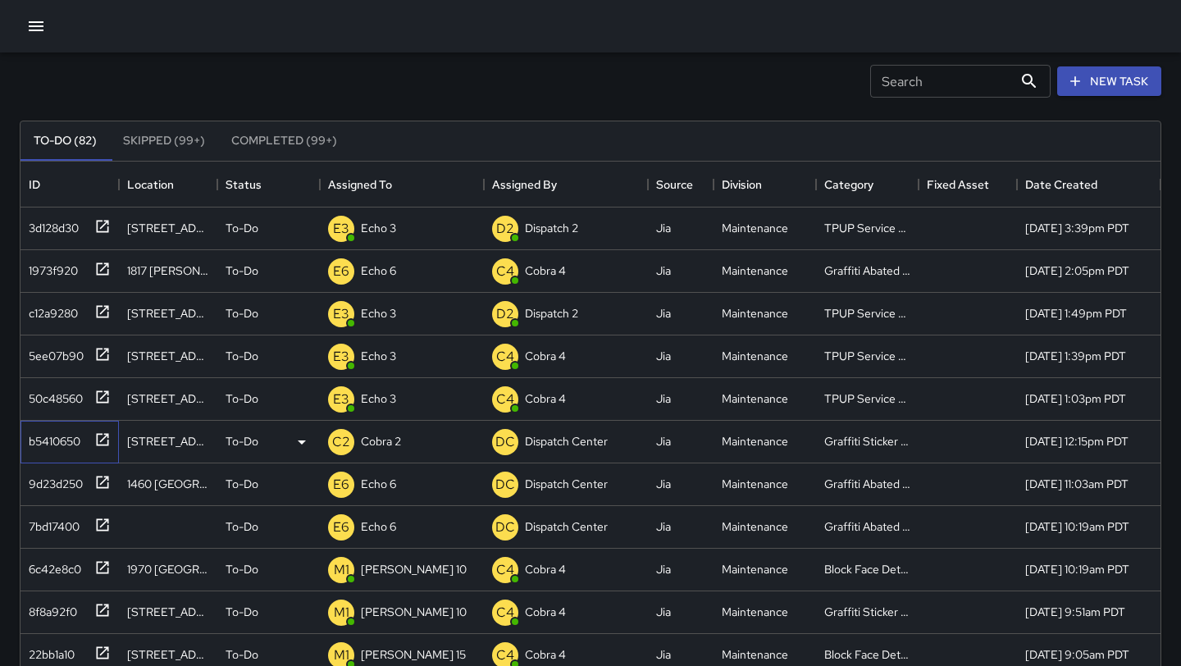
click at [104, 446] on icon at bounding box center [102, 439] width 16 height 16
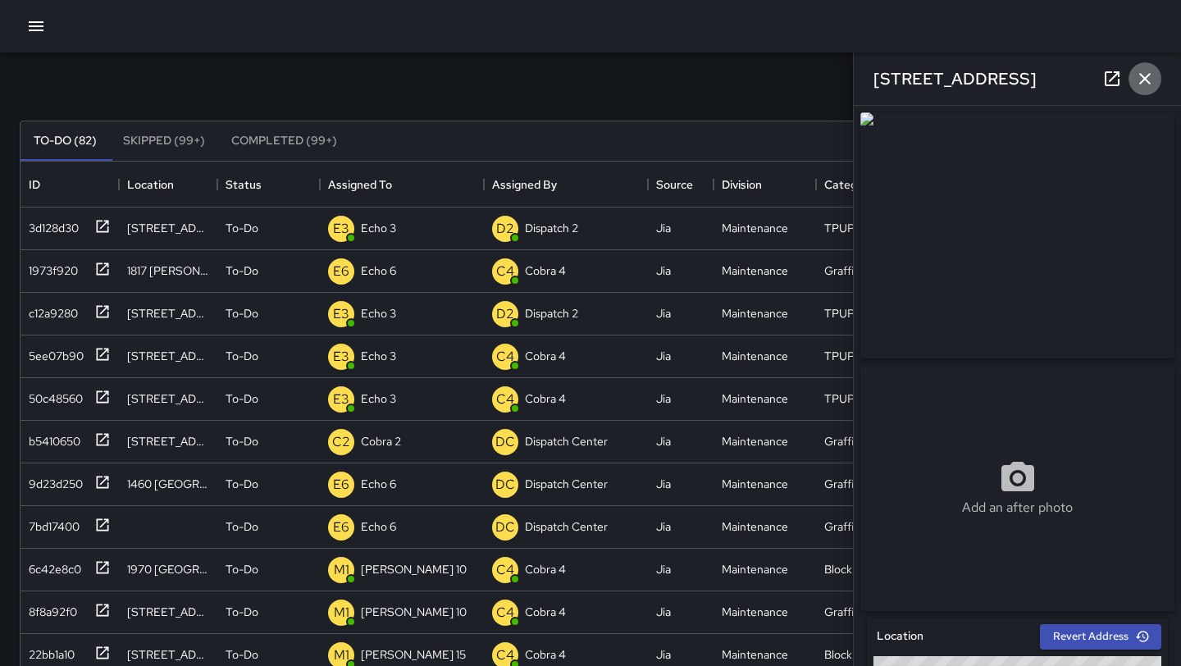
click at [1153, 77] on icon "button" at bounding box center [1145, 79] width 20 height 20
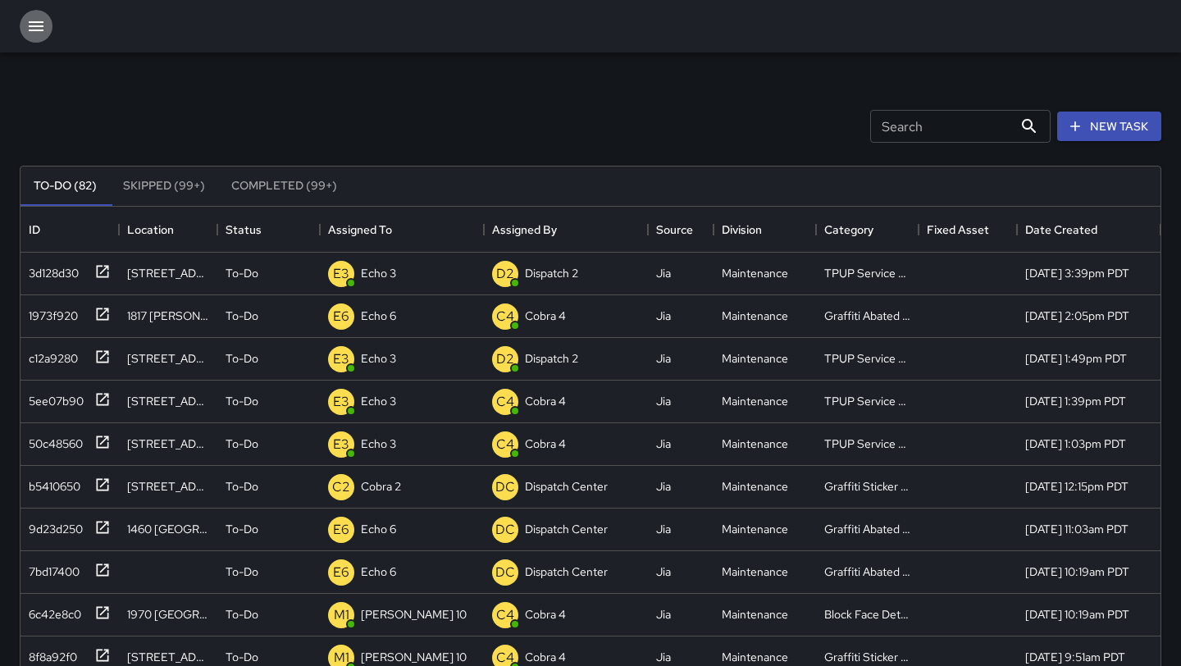
click at [48, 31] on button "button" at bounding box center [36, 26] width 33 height 33
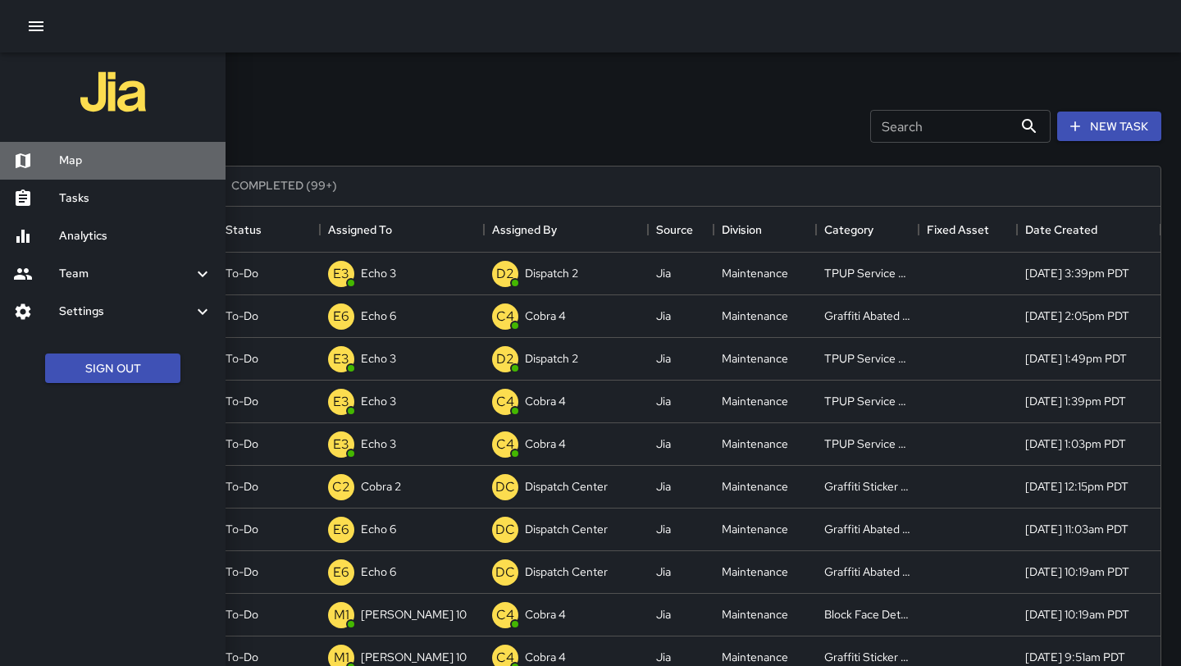
click at [105, 164] on h6 "Map" at bounding box center [135, 161] width 153 height 18
